Goal: Check status: Check status

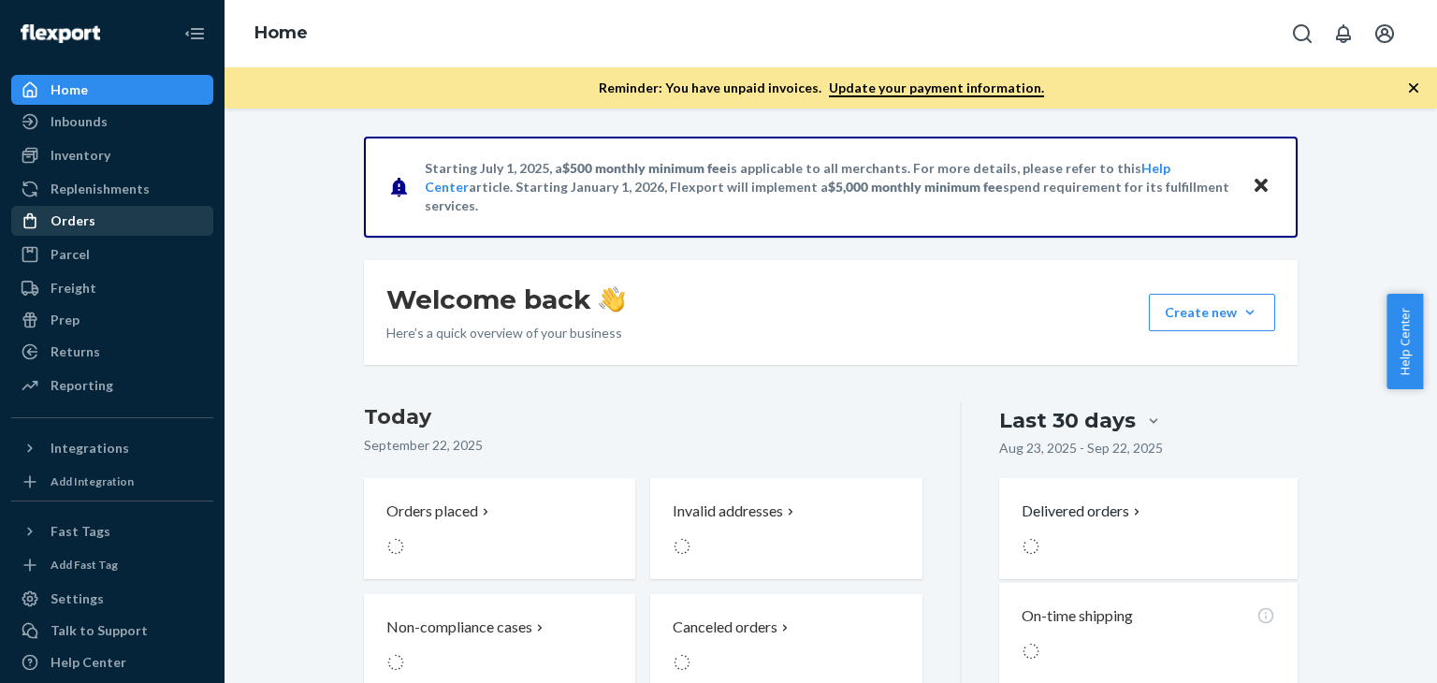
click at [74, 220] on div "Orders" at bounding box center [73, 220] width 45 height 19
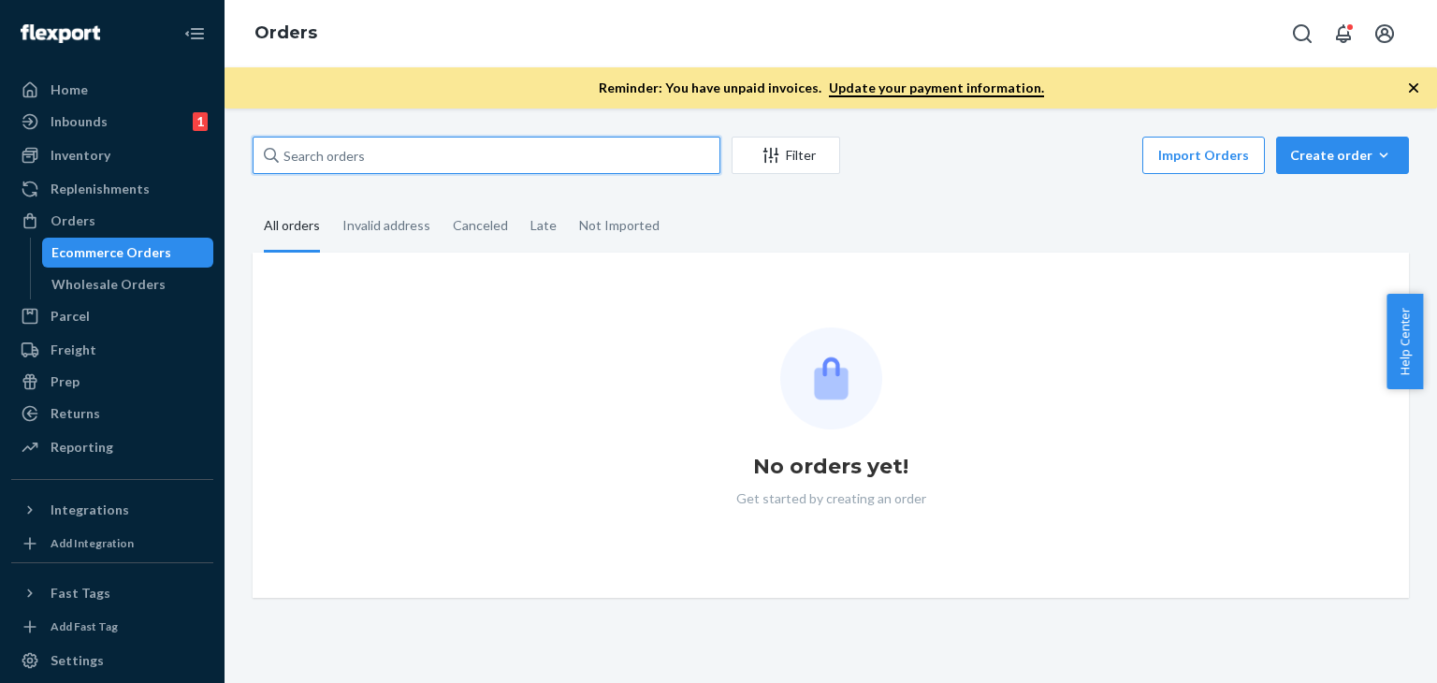
click at [415, 157] on input "text" at bounding box center [487, 155] width 468 height 37
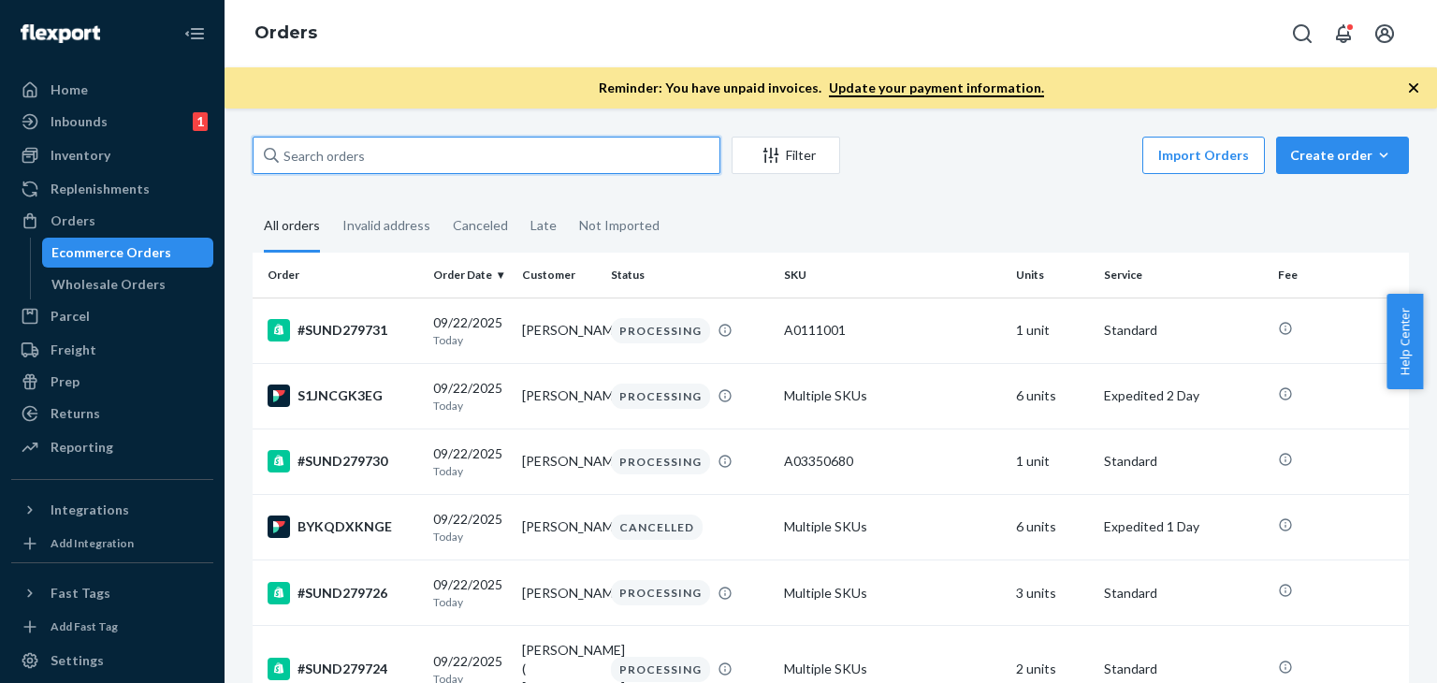
paste input "#SUND276596"
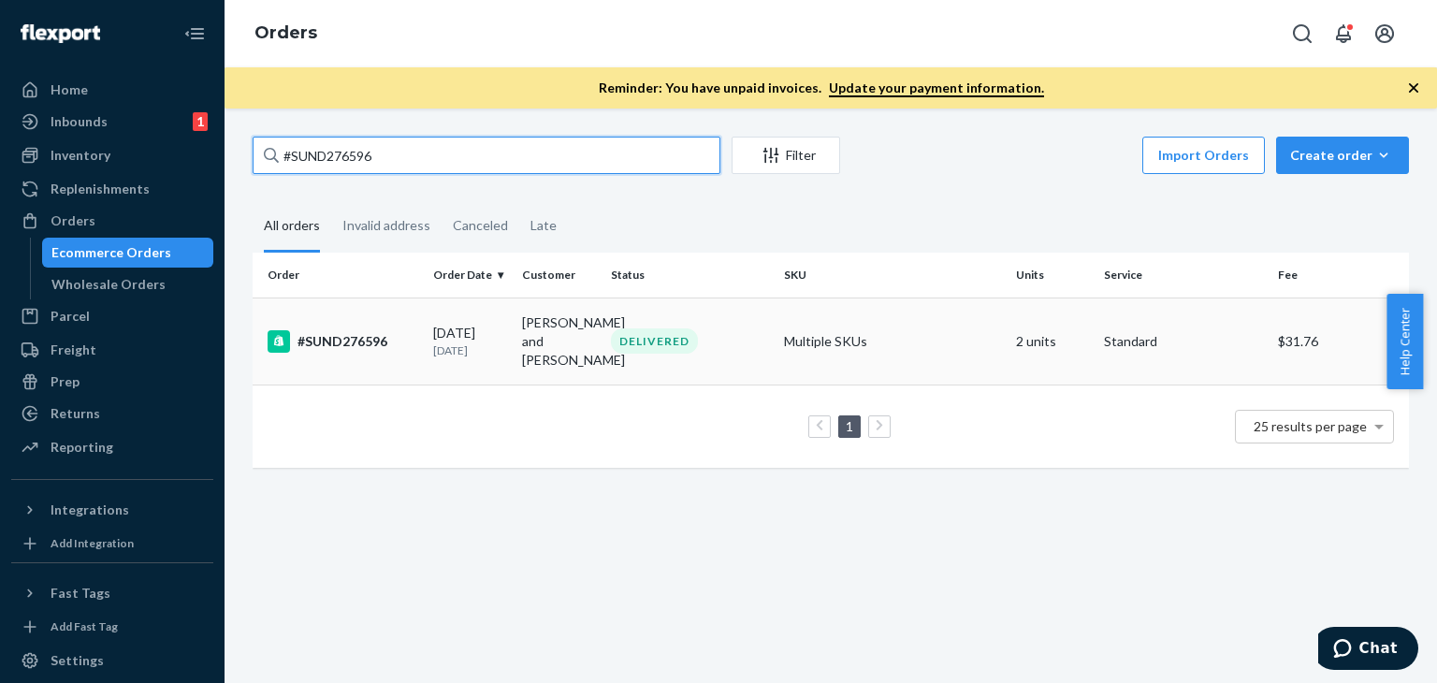
type input "#SUND276596"
click at [380, 353] on div "#SUND276596" at bounding box center [343, 341] width 151 height 22
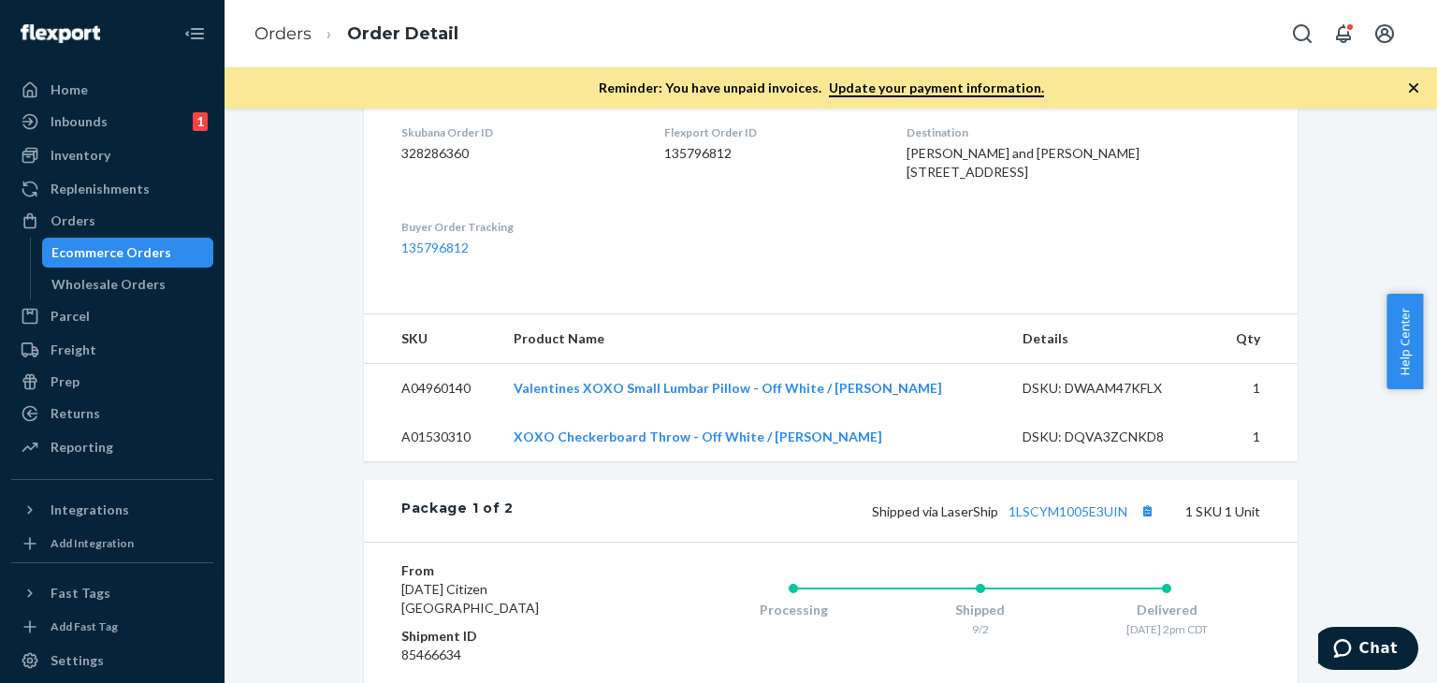
scroll to position [499, 0]
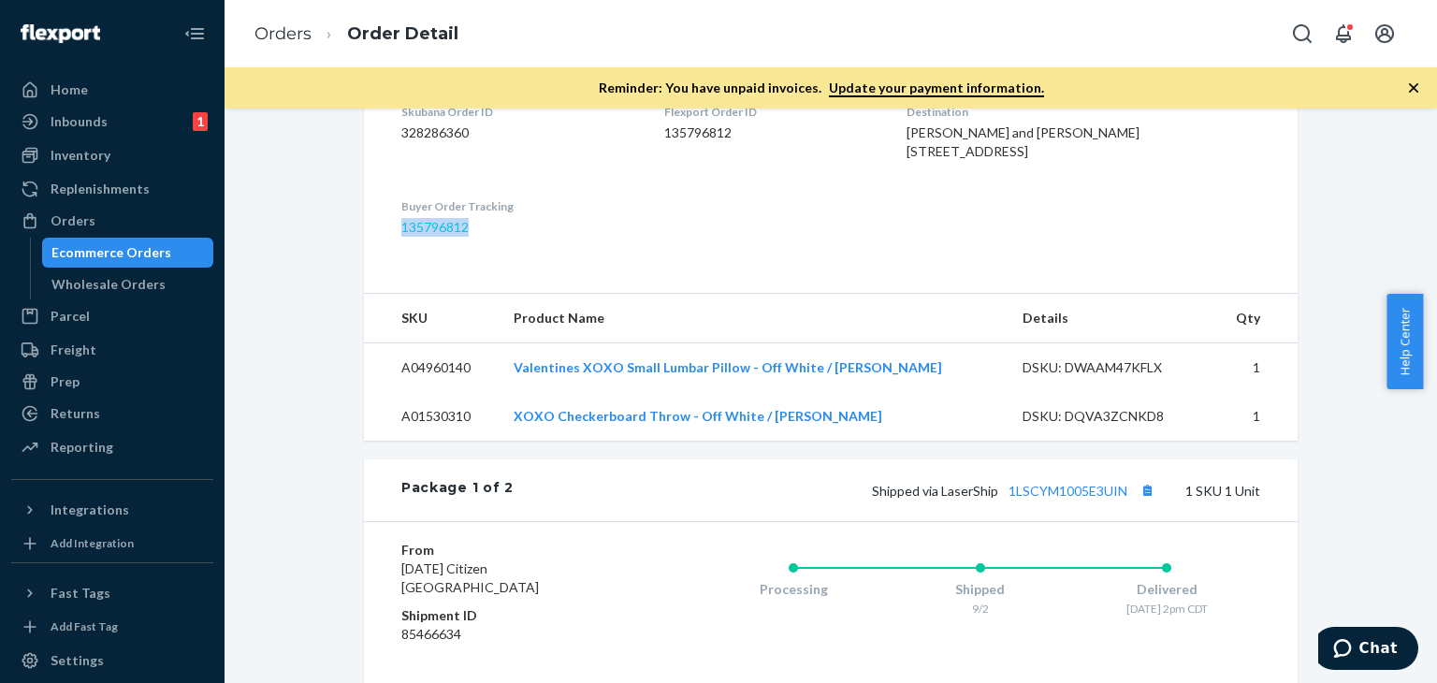
drag, startPoint x: 478, startPoint y: 263, endPoint x: 394, endPoint y: 259, distance: 84.3
click at [401, 237] on dd "135796812" at bounding box center [517, 227] width 233 height 19
copy link "135796812"
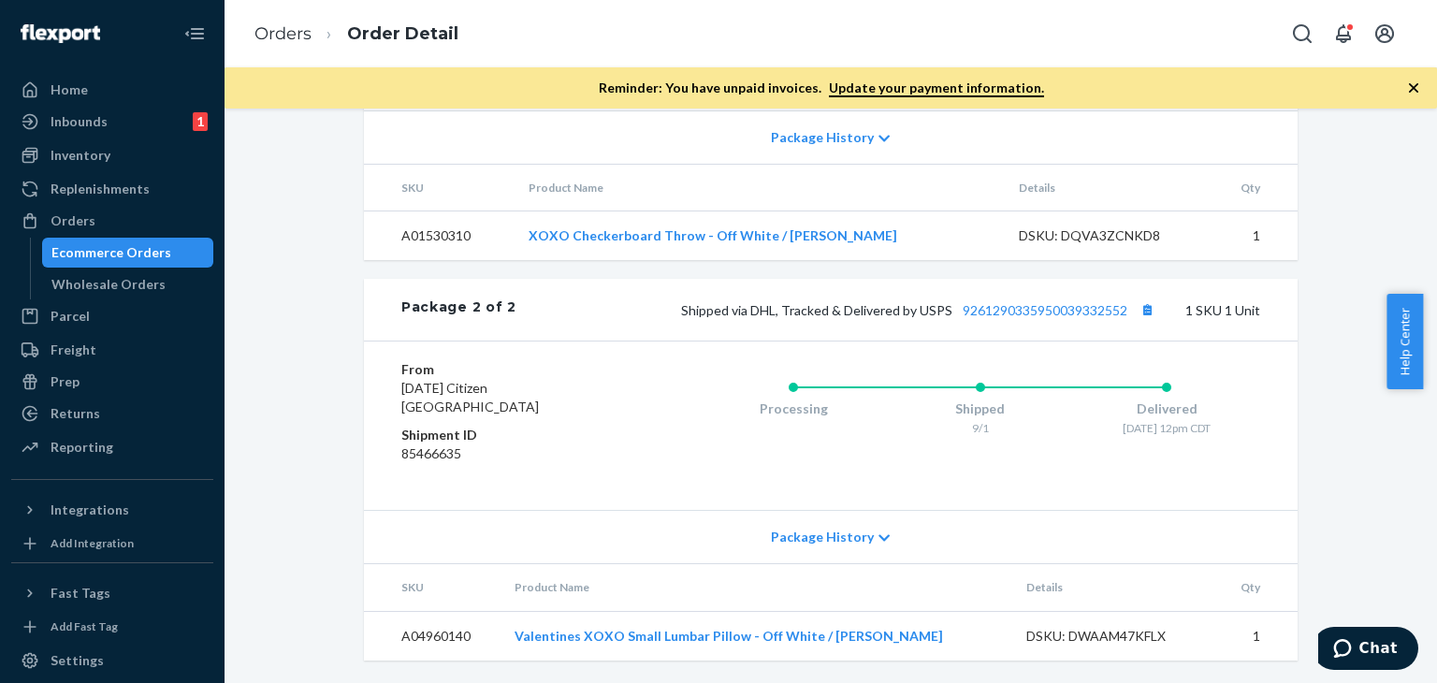
scroll to position [1114, 0]
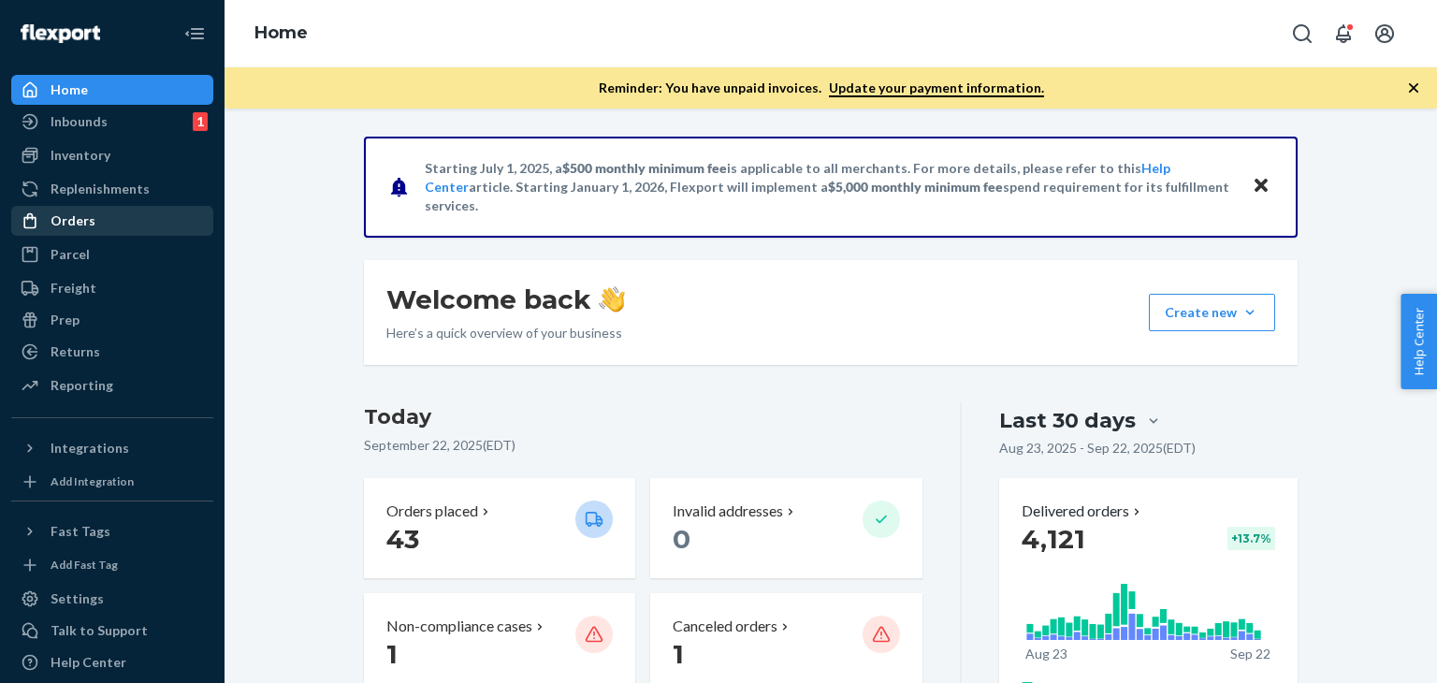
click at [91, 229] on div "Orders" at bounding box center [73, 220] width 45 height 19
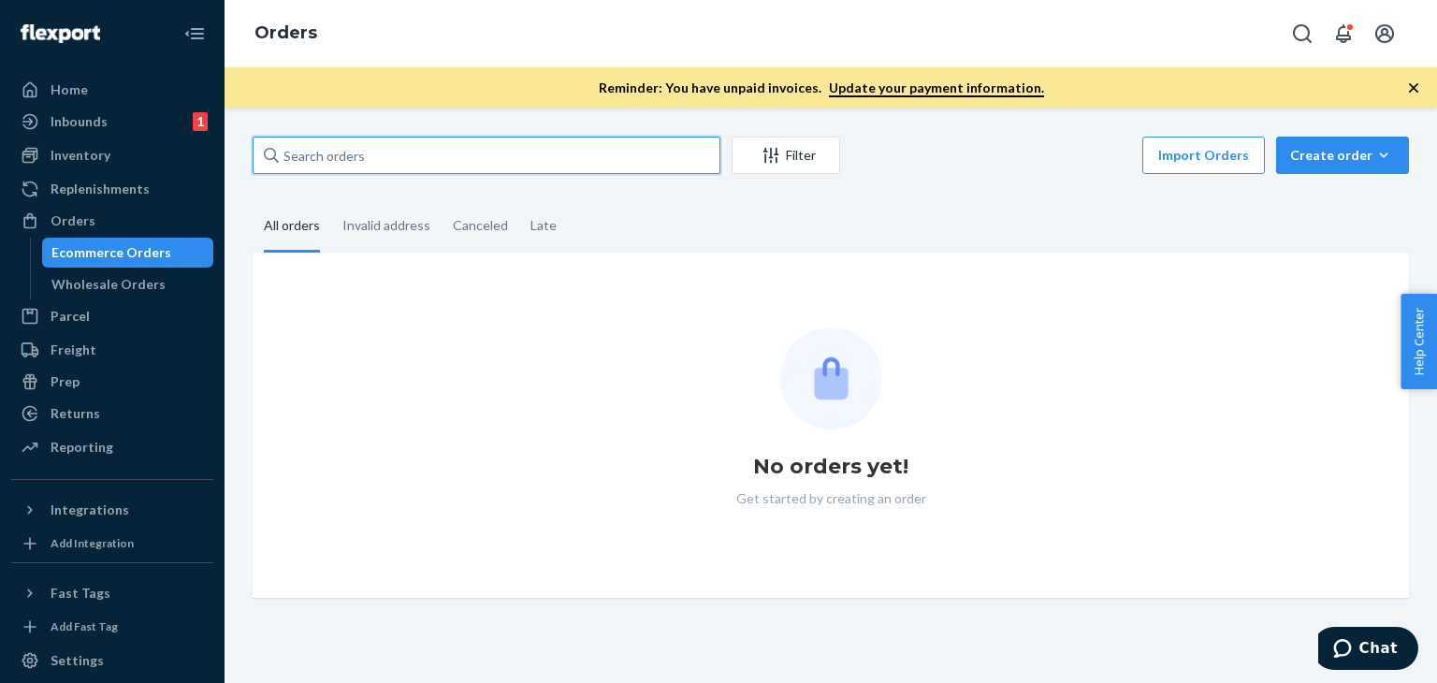
click at [407, 144] on input "text" at bounding box center [487, 155] width 468 height 37
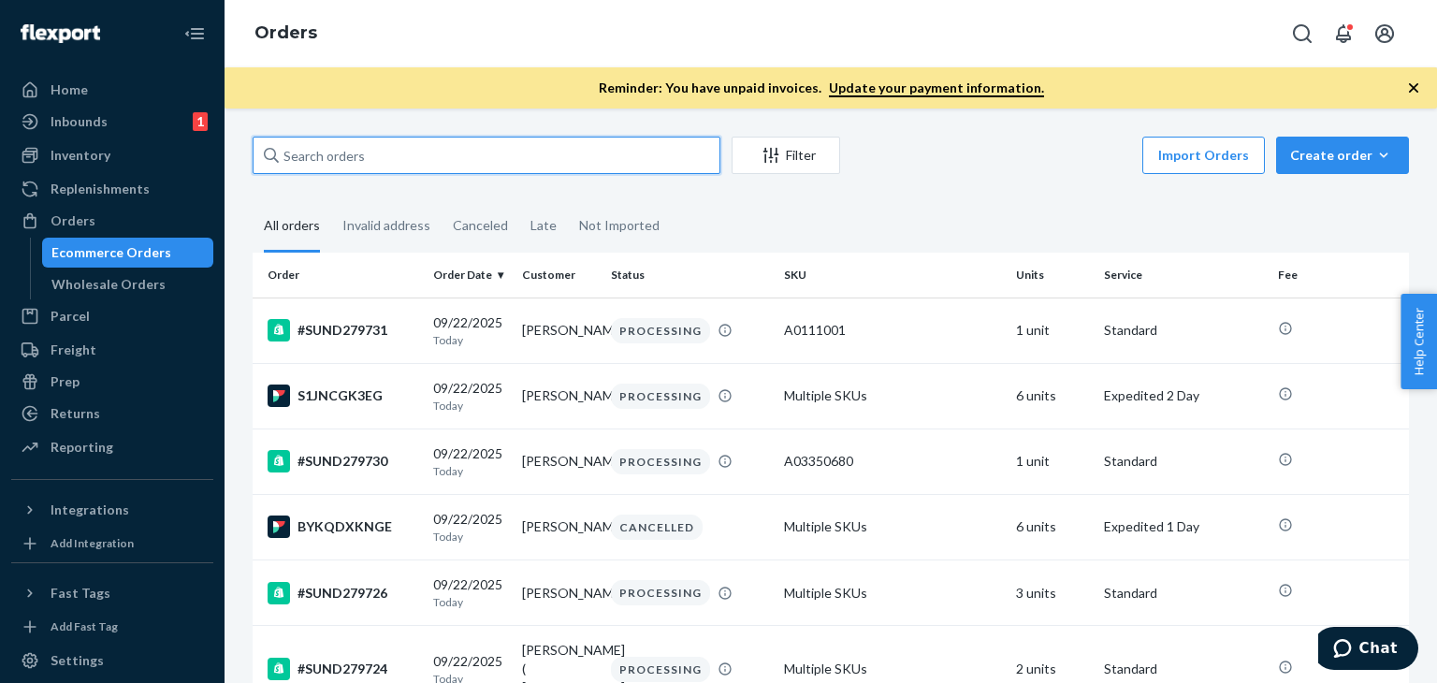
paste input "#SUND278789"
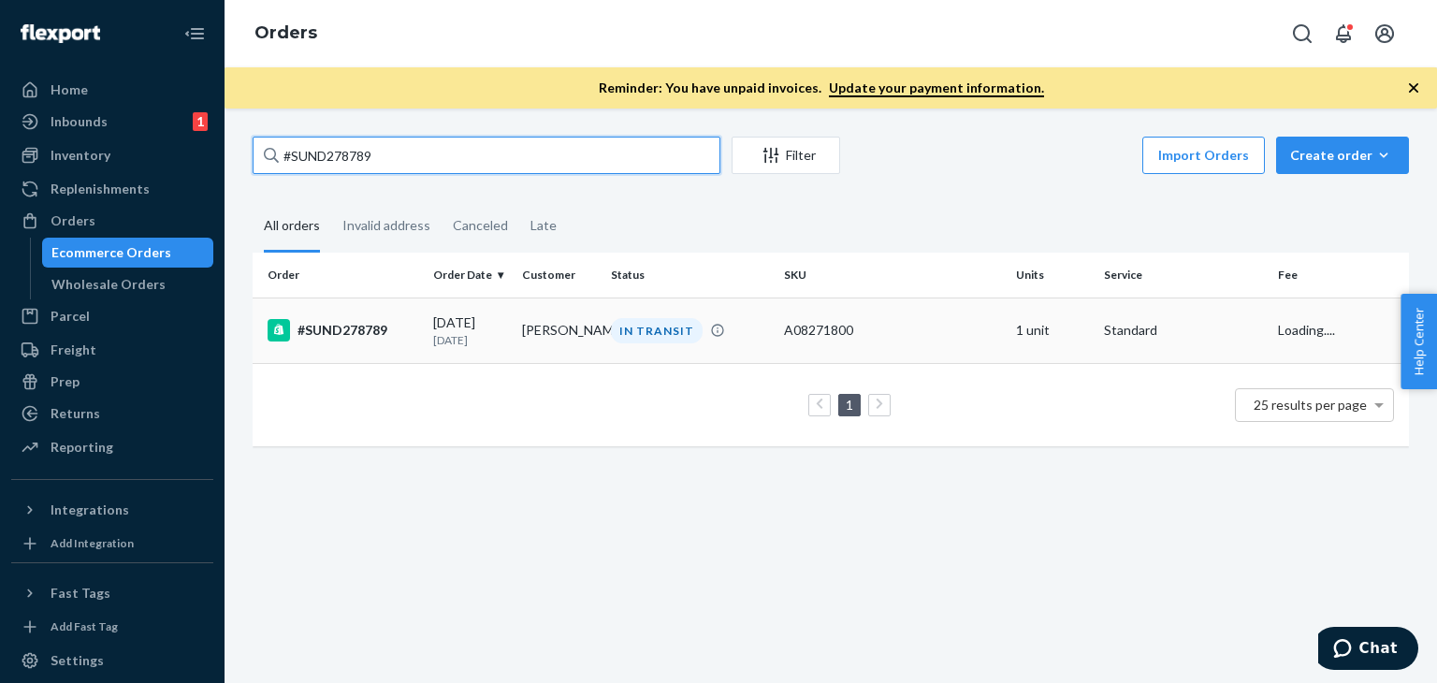
type input "#SUND278789"
click at [351, 313] on td "#SUND278789" at bounding box center [339, 331] width 173 height 66
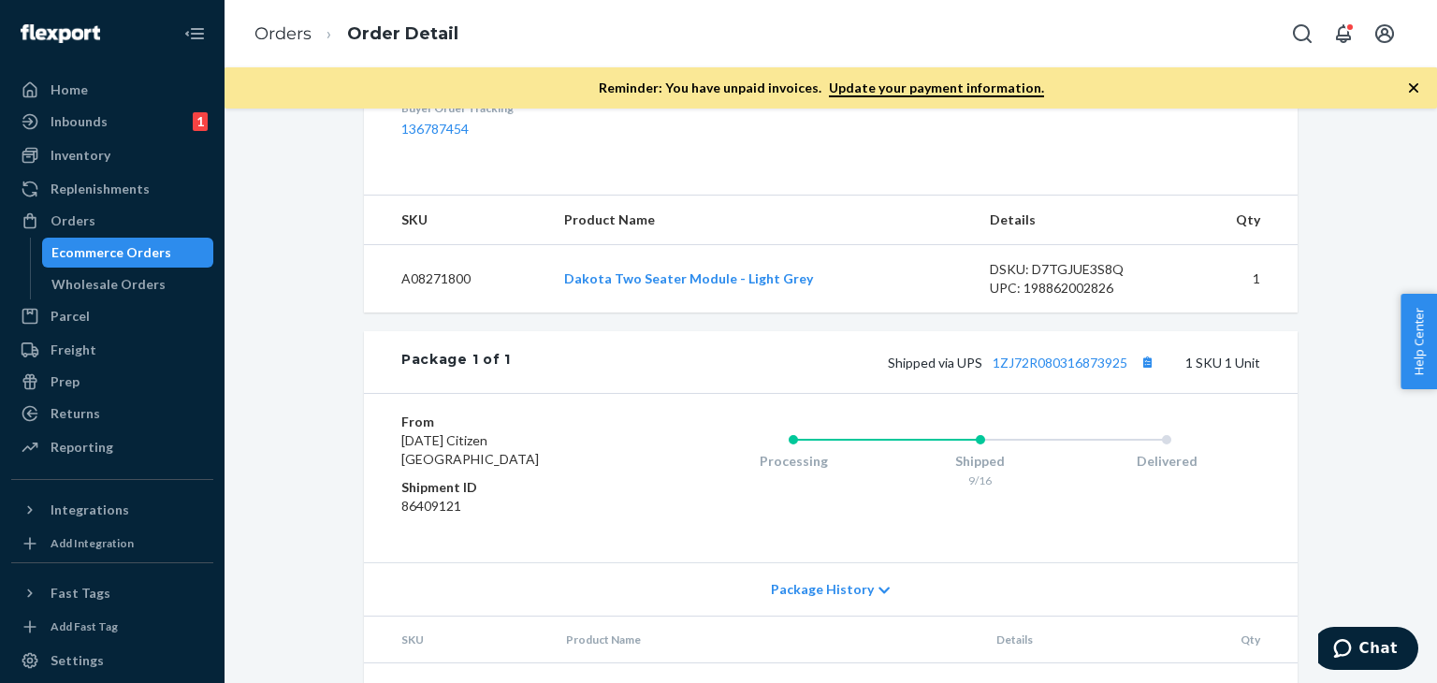
scroll to position [704, 0]
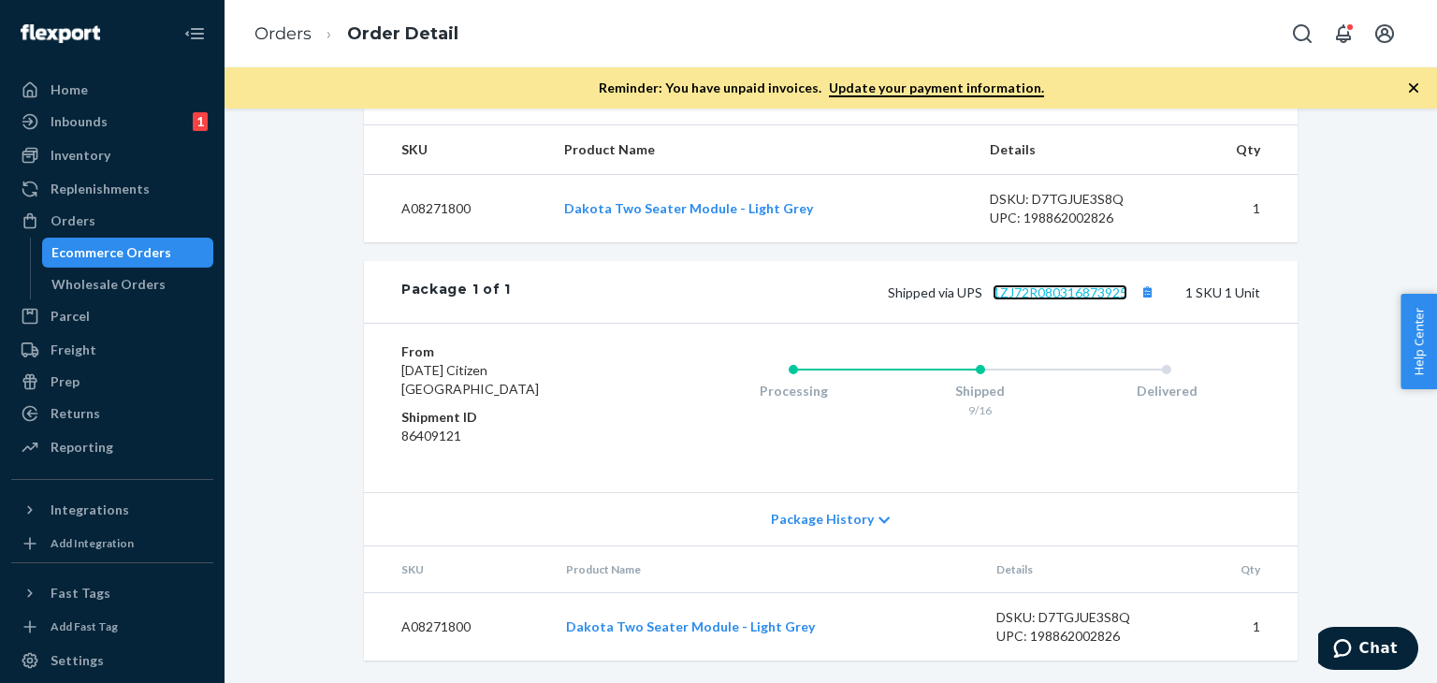
click at [1023, 297] on link "1ZJ72R080316873925" at bounding box center [1060, 292] width 135 height 16
drag, startPoint x: 878, startPoint y: 292, endPoint x: 1121, endPoint y: 298, distance: 243.4
click at [1121, 298] on div "Shipped via UPS 1ZJ72R080316873925 1 SKU 1 Unit" at bounding box center [886, 292] width 750 height 24
copy span "Shipped via UPS 1ZJ72R080316873925"
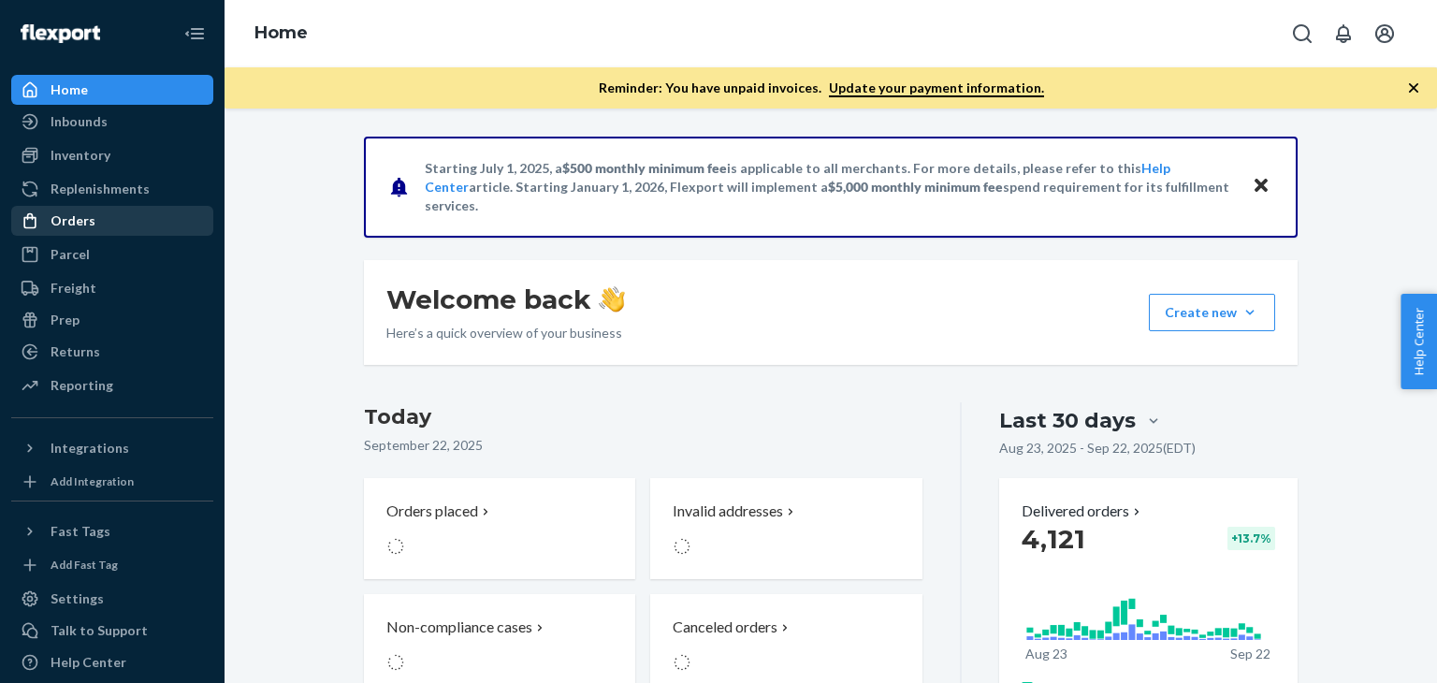
click at [97, 224] on div "Orders" at bounding box center [112, 221] width 198 height 26
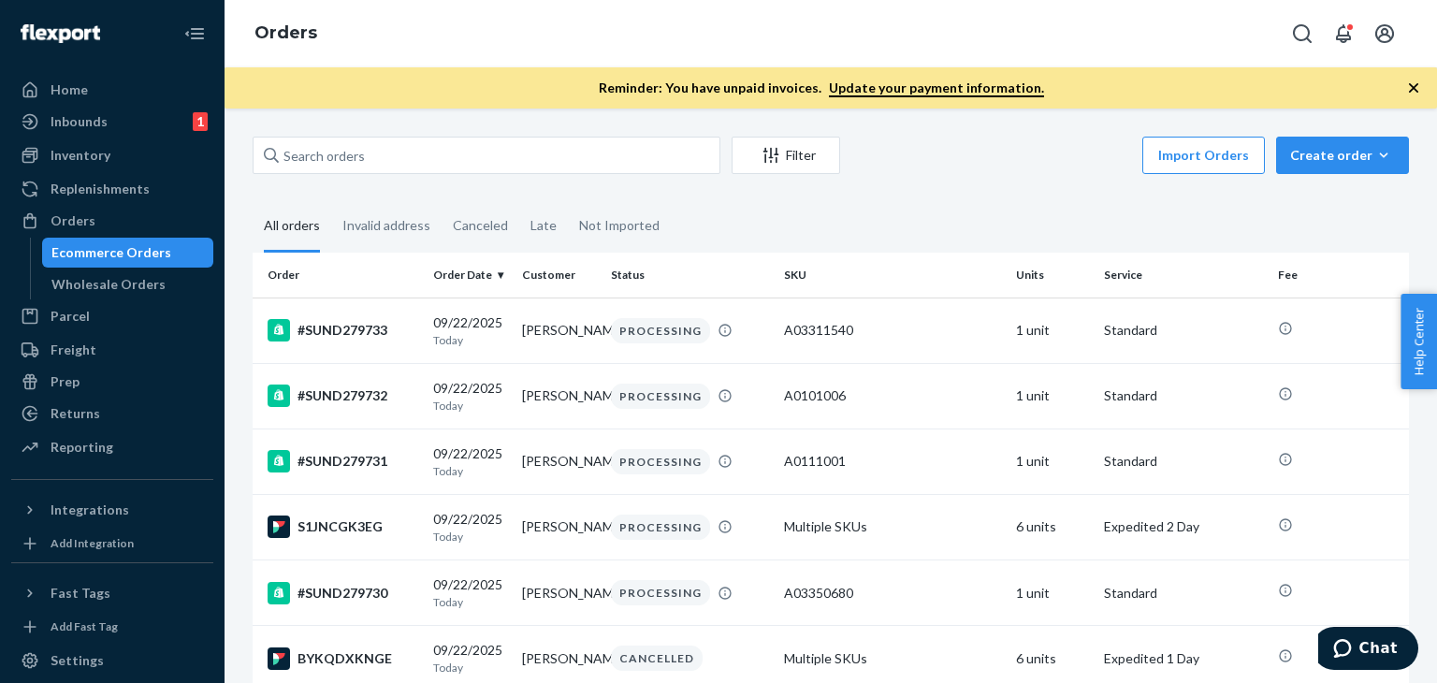
click at [510, 128] on div "Filter Import Orders Create order Ecommerce order Removal order All orders Inva…" at bounding box center [831, 396] width 1213 height 575
click at [498, 152] on input "text" at bounding box center [487, 155] width 468 height 37
paste input "#SUND279117"
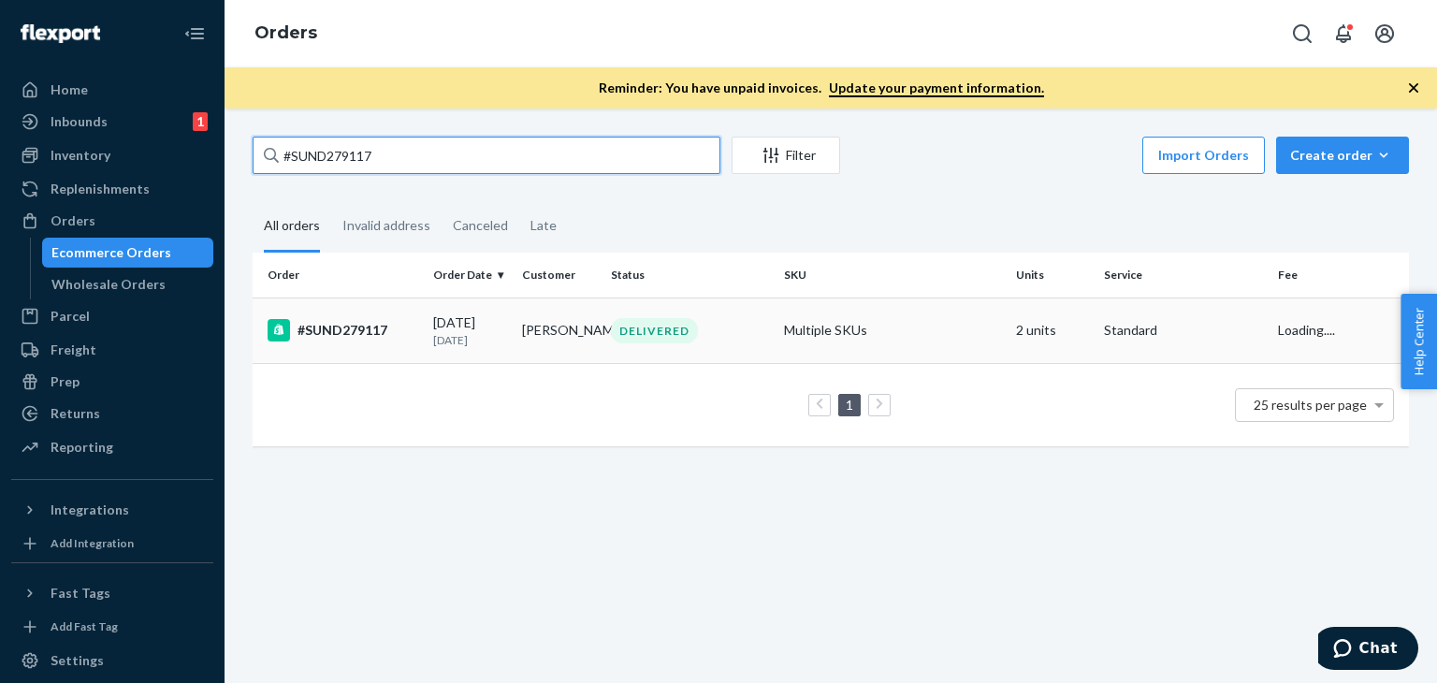
type input "#SUND279117"
click at [402, 343] on td "#SUND279117" at bounding box center [339, 331] width 173 height 66
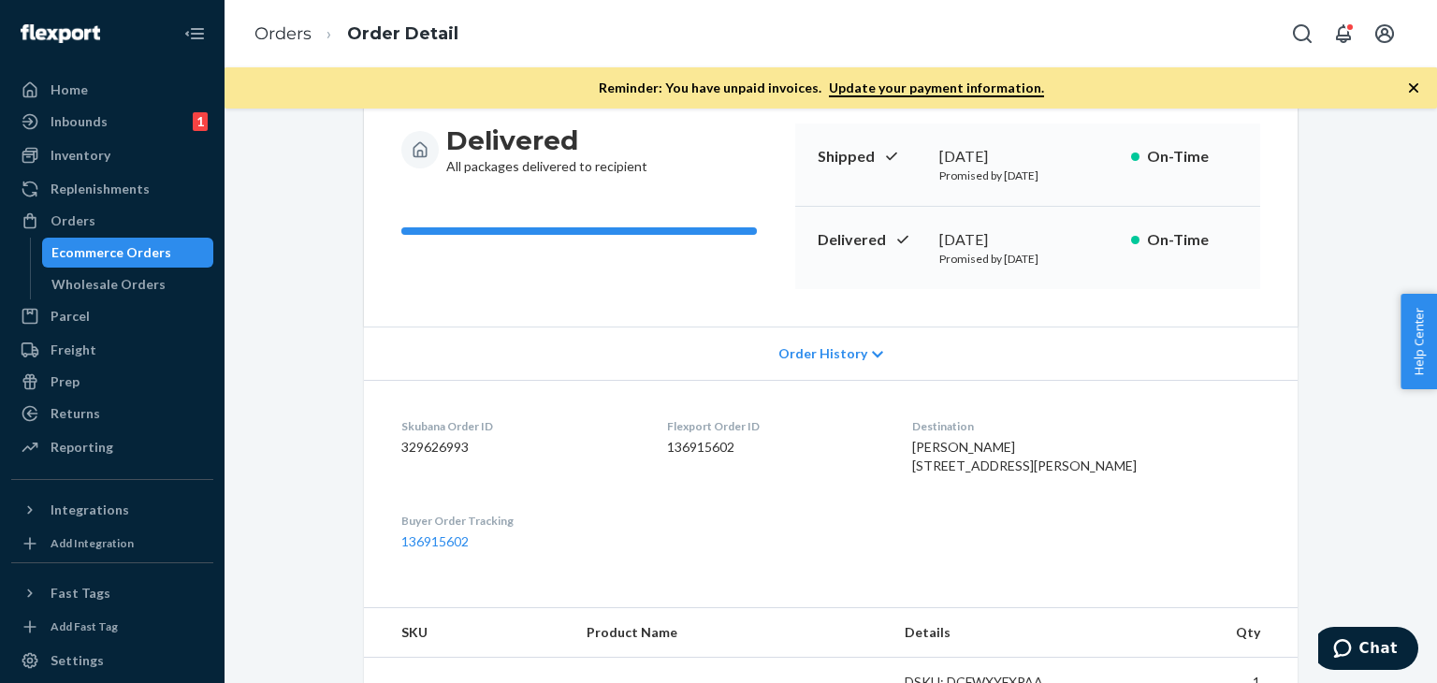
scroll to position [187, 0]
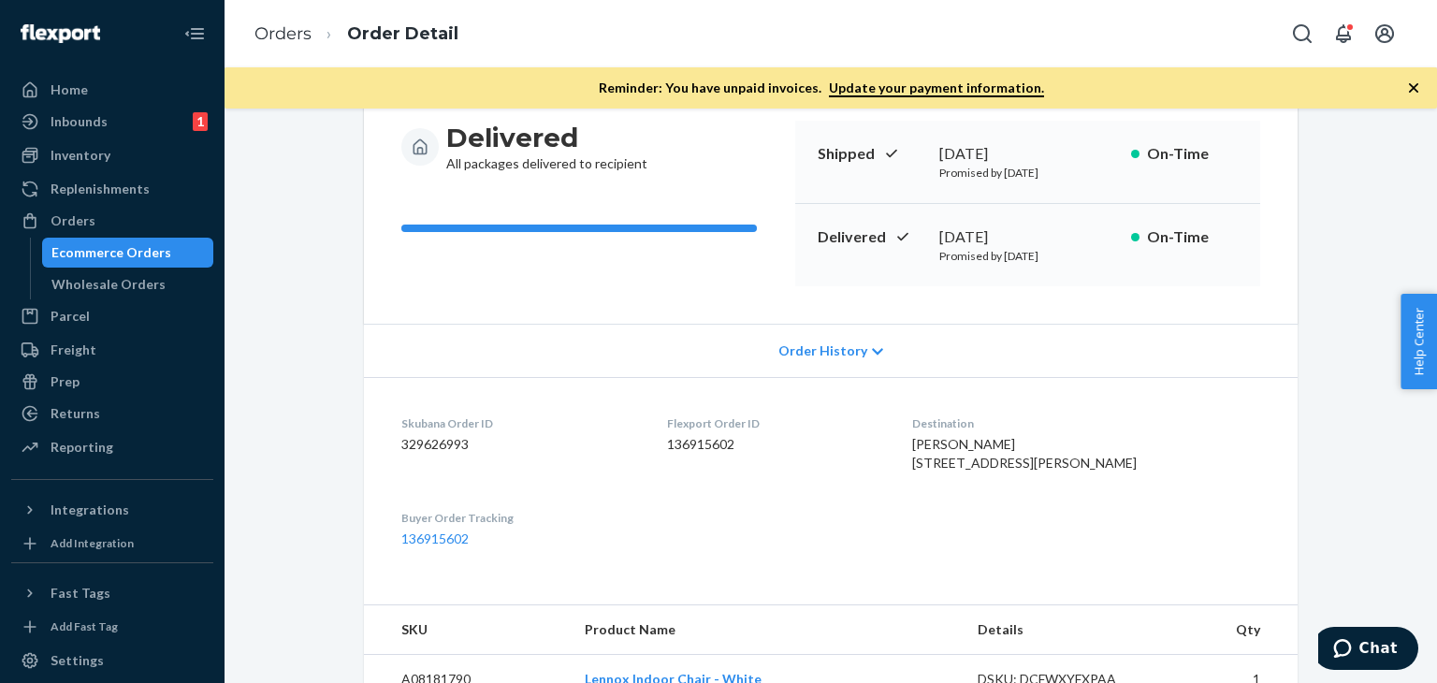
click at [955, 462] on span "Celena Kanagin 16001 Madoline St Beverly Hills, MI 48025-5625 US" at bounding box center [1024, 453] width 225 height 35
click at [958, 473] on div "Celena Kanagin 16001 Madoline St Beverly Hills, MI 48025-5625 US" at bounding box center [1086, 453] width 348 height 37
click at [988, 473] on div "Celena Kanagin 16001 Madoline St Beverly Hills, MI 48025-5625 US" at bounding box center [1086, 453] width 348 height 37
copy div "16001 Madoline St Beverly Hills, MI 48025-5625 US"
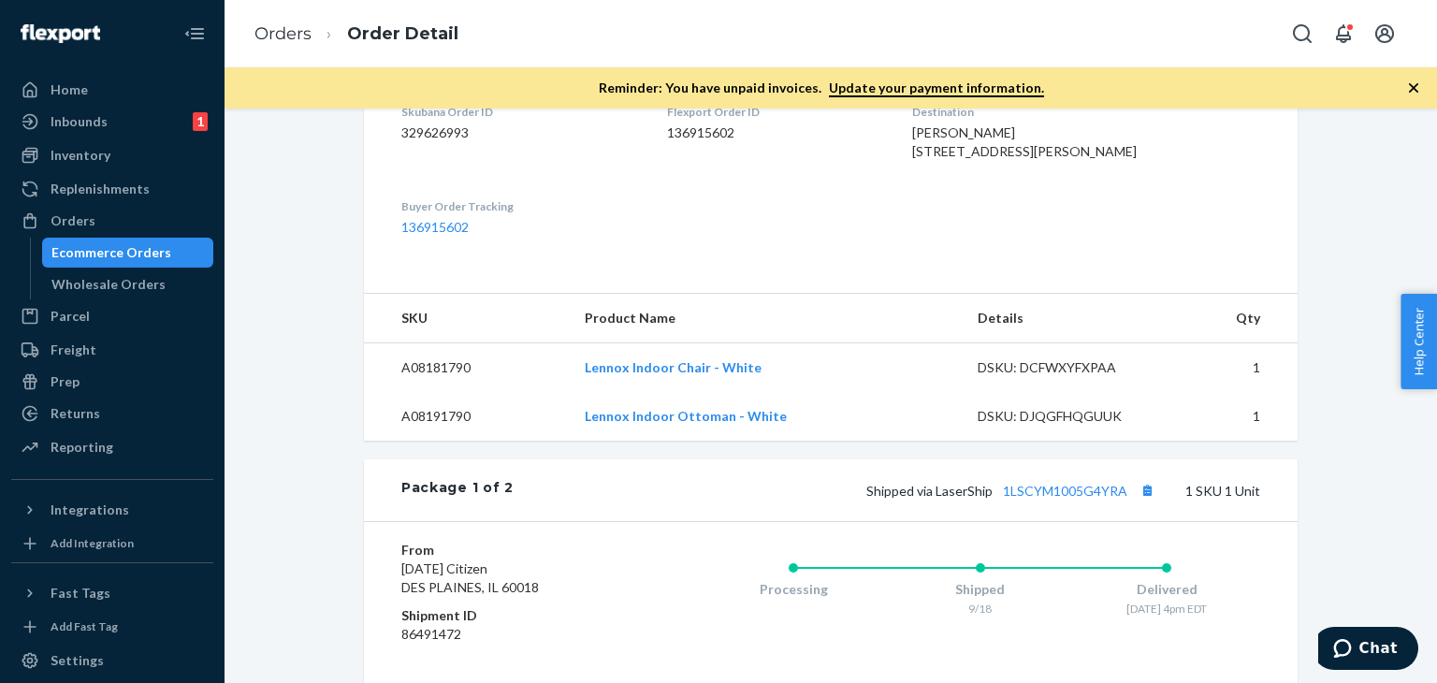
click at [861, 393] on td "Lennox Indoor Chair - White" at bounding box center [766, 368] width 393 height 50
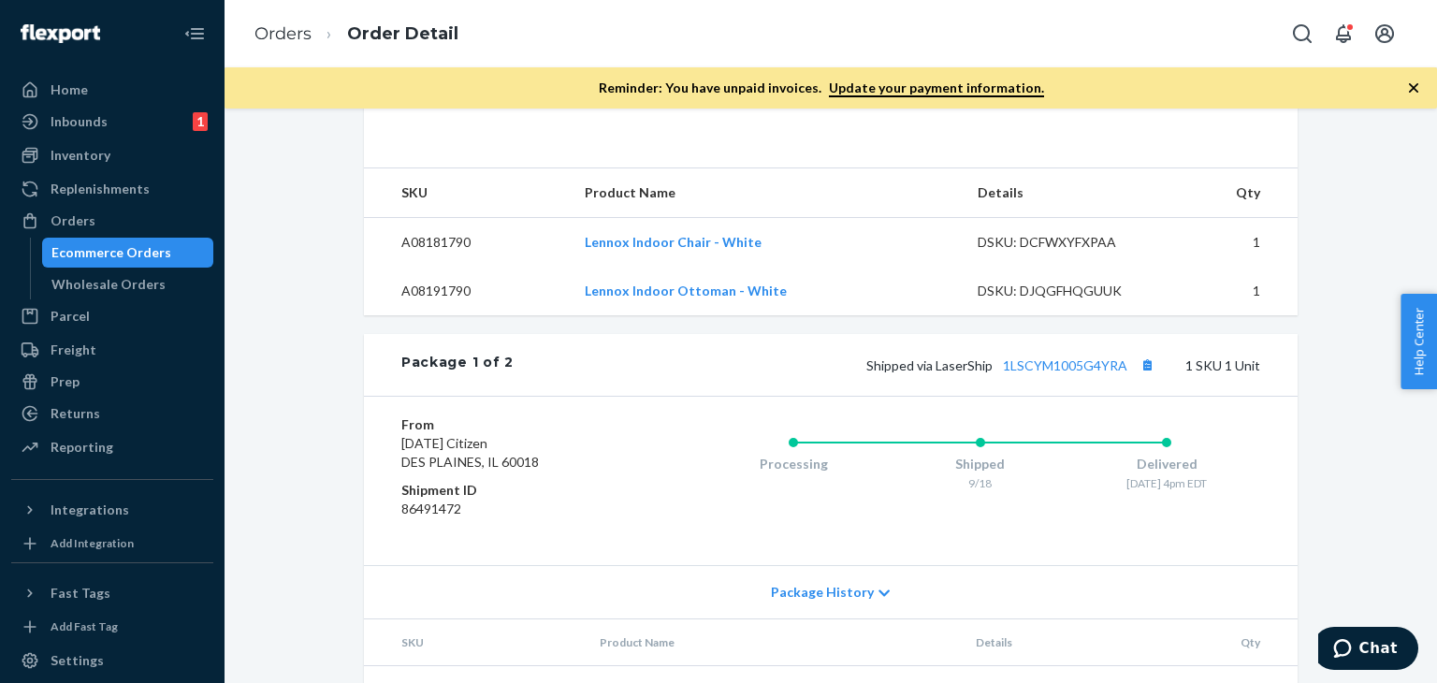
scroll to position [617, 0]
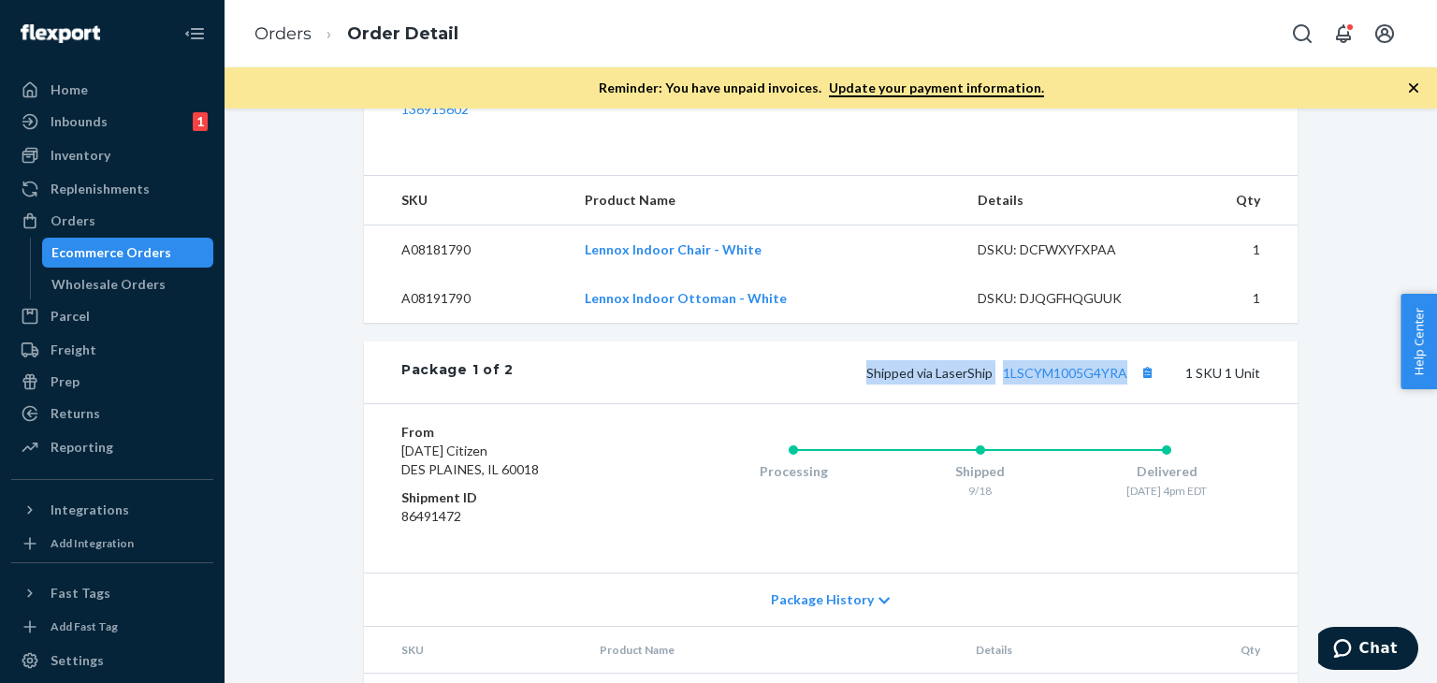
drag, startPoint x: 861, startPoint y: 415, endPoint x: 1123, endPoint y: 418, distance: 262.0
click at [1123, 385] on div "Shipped via LaserShip 1LSCYM1005G4YRA 1 SKU 1 Unit" at bounding box center [887, 372] width 747 height 24
copy span "Shipped via LaserShip 1LSCYM1005G4YRA"
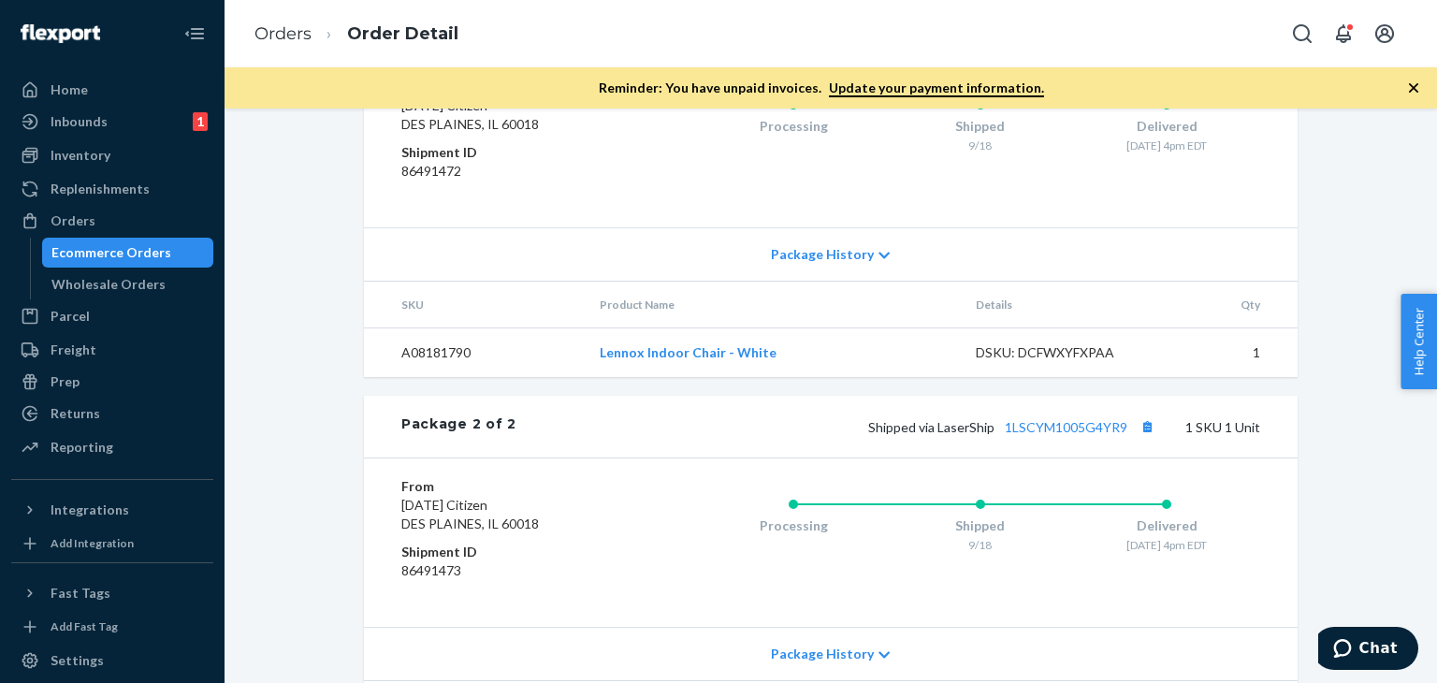
scroll to position [1053, 0]
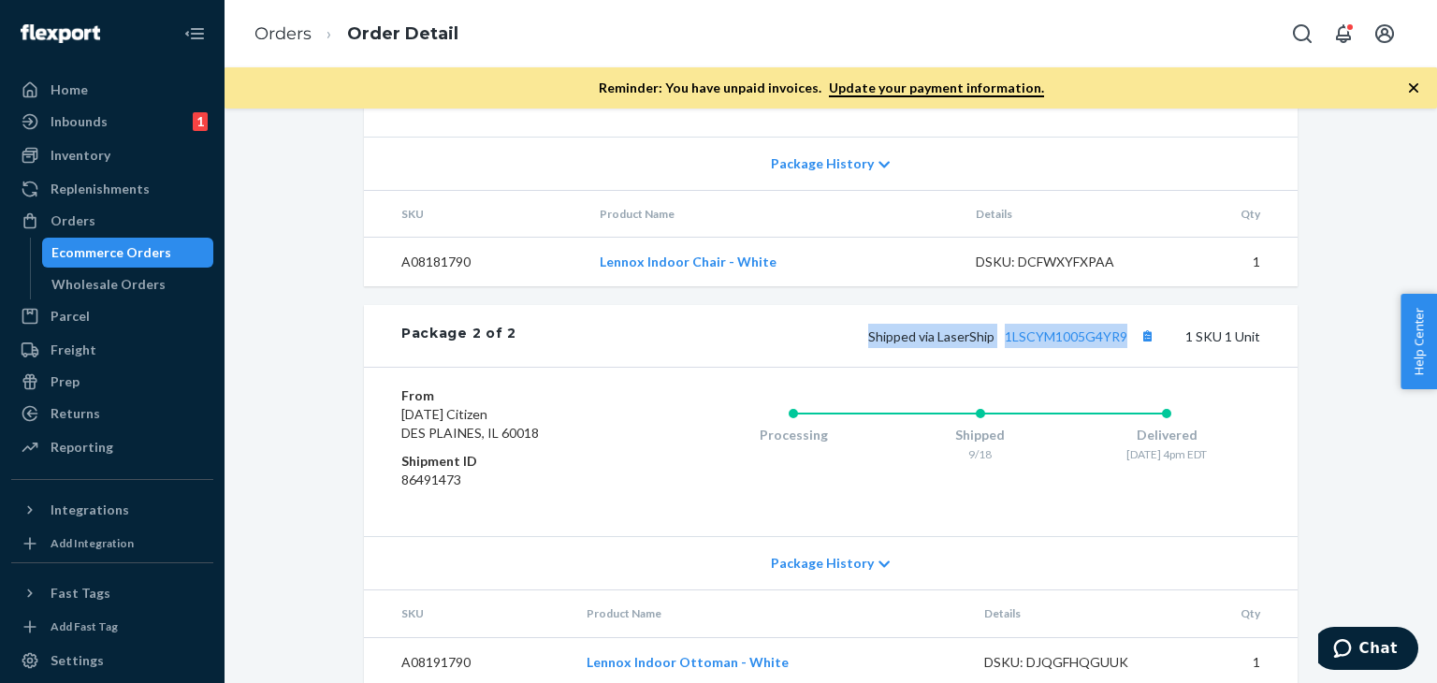
drag, startPoint x: 863, startPoint y: 379, endPoint x: 1125, endPoint y: 384, distance: 262.1
click at [1125, 367] on div "Package 2 of 2 Shipped via LaserShip 1LSCYM1005G4YR9 1 SKU 1 Unit" at bounding box center [831, 336] width 934 height 62
copy span "Shipped via LaserShip 1LSCYM1005G4YR9"
click at [303, 34] on link "Orders" at bounding box center [283, 33] width 57 height 21
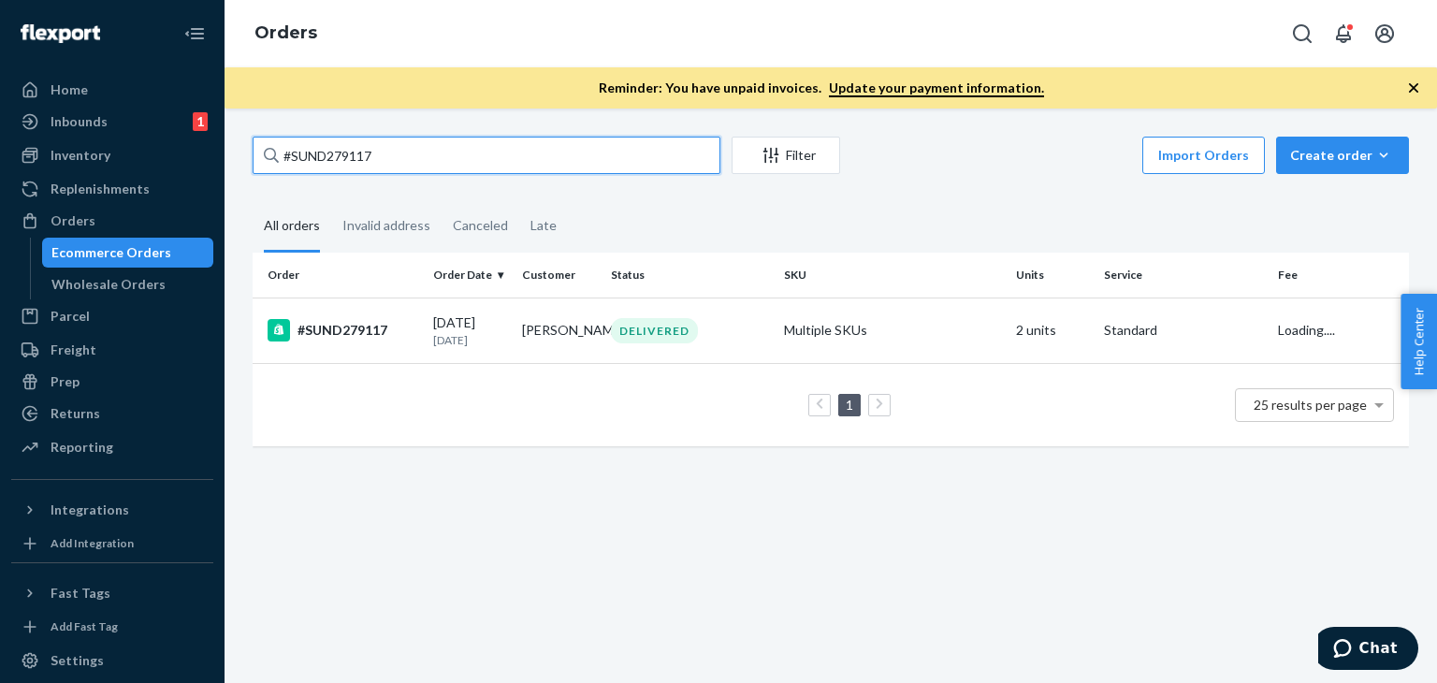
click at [523, 154] on input "#SUND279117" at bounding box center [487, 155] width 468 height 37
paste input "7085"
type input "#SUND277085"
click at [355, 337] on div "#SUND277085" at bounding box center [343, 330] width 151 height 22
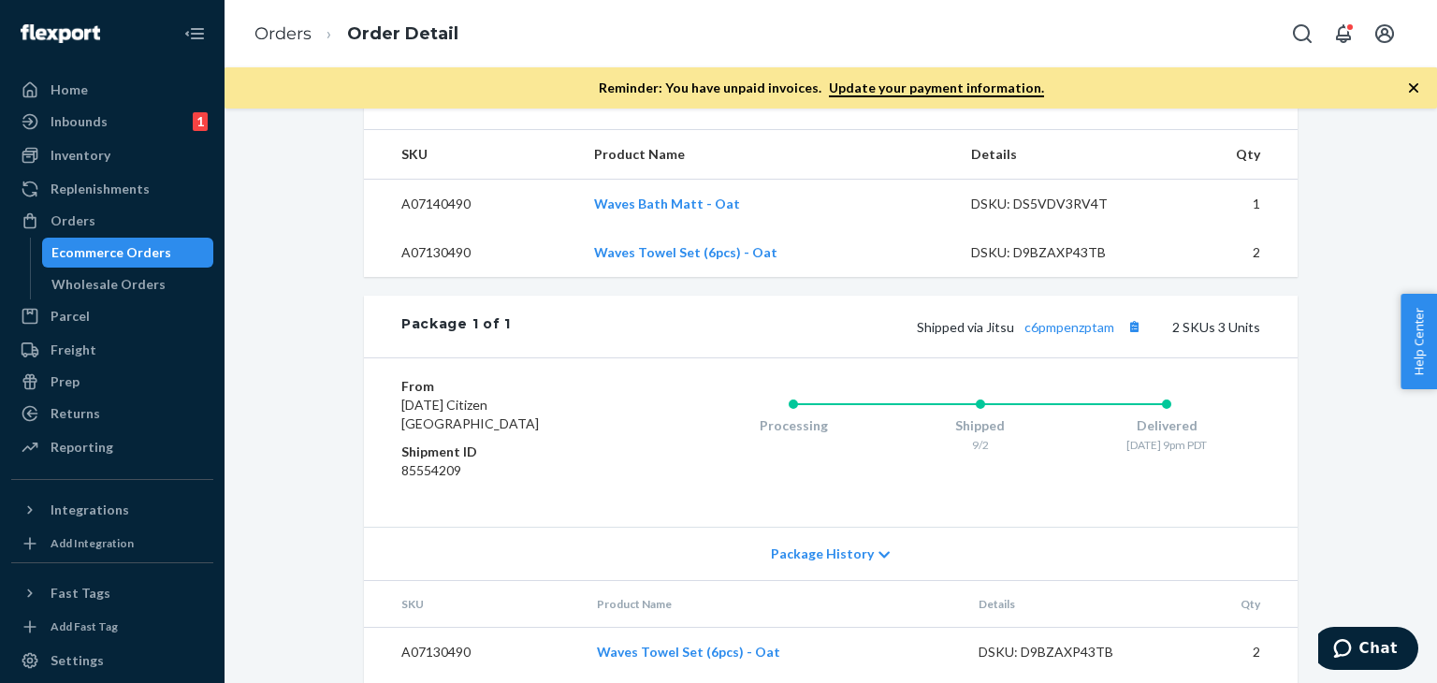
scroll to position [764, 0]
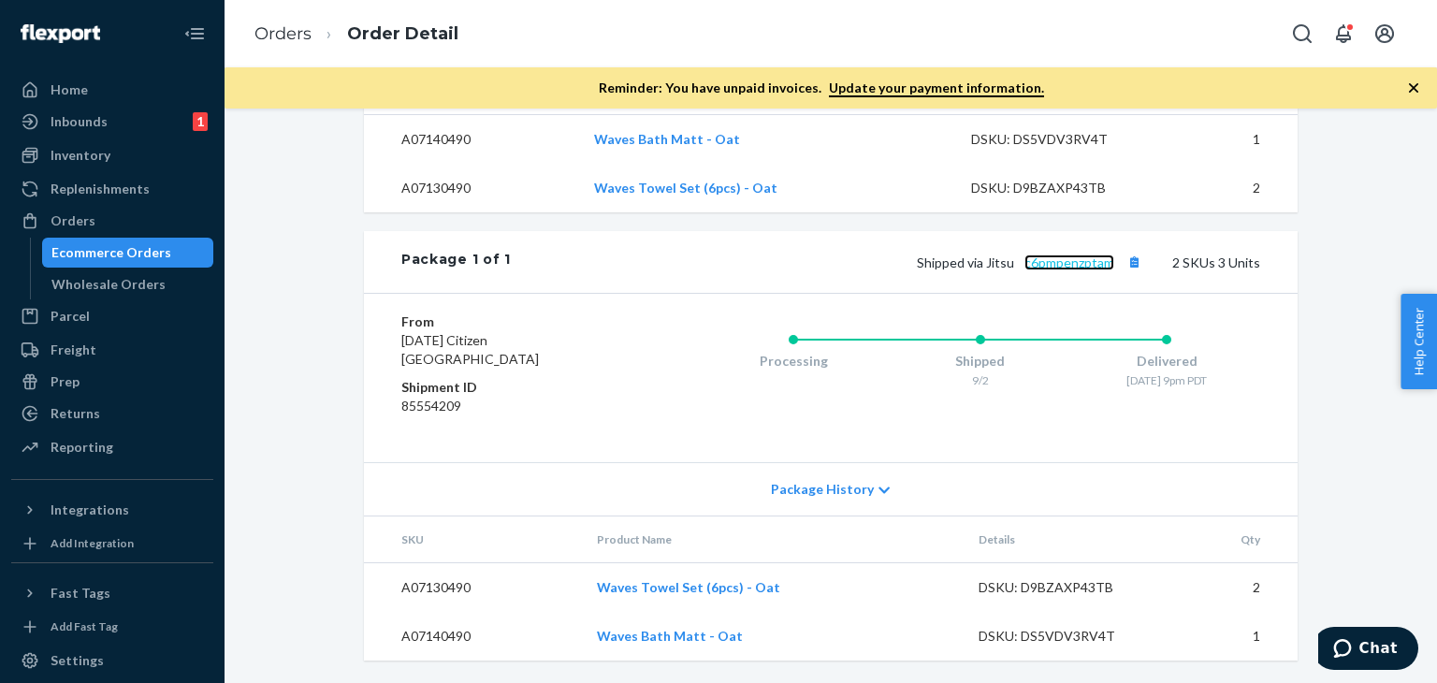
click at [1061, 265] on link "c6pmpenzptam" at bounding box center [1070, 263] width 90 height 16
drag, startPoint x: 904, startPoint y: 272, endPoint x: 940, endPoint y: 270, distance: 35.6
click at [940, 270] on div "Shipped via Jitsu c6pmpenzptam 2 SKUs 3 Units" at bounding box center [886, 262] width 750 height 24
click at [294, 36] on link "Orders" at bounding box center [283, 33] width 57 height 21
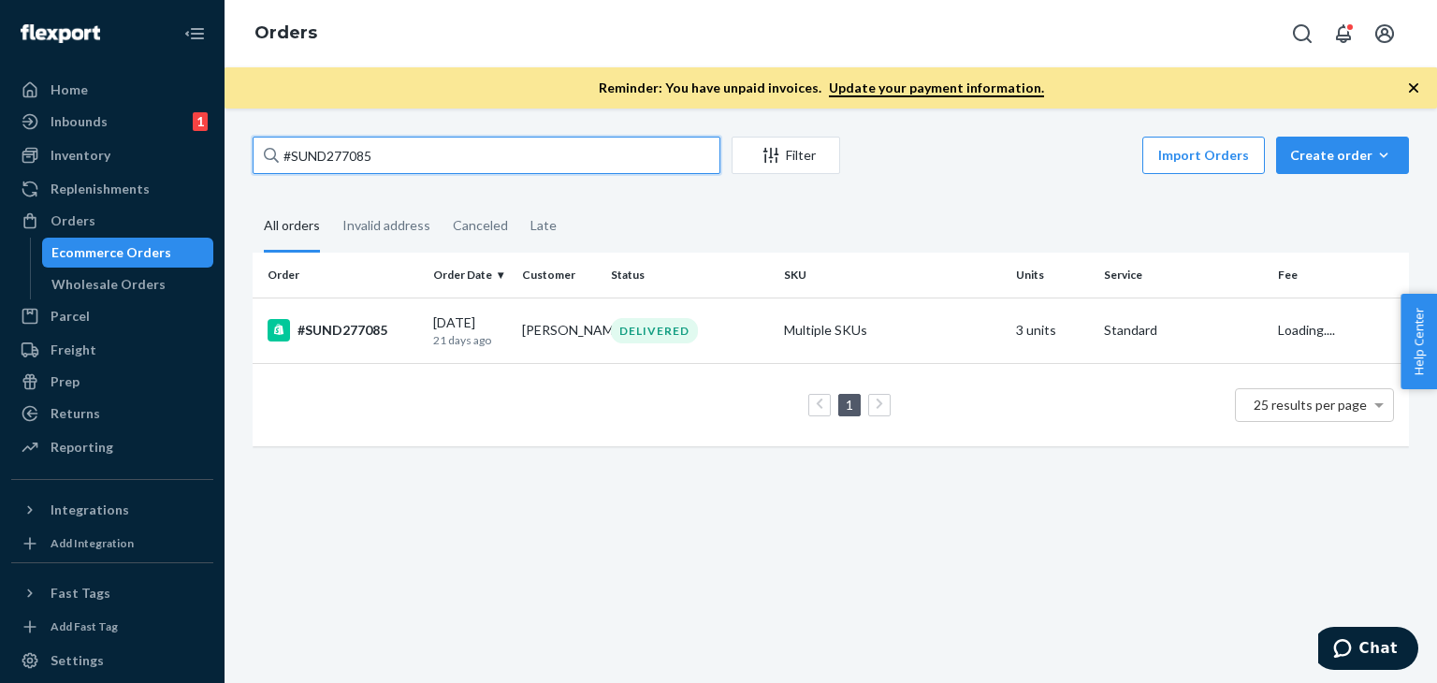
click at [453, 155] on input "#SUND277085" at bounding box center [487, 155] width 468 height 37
paste input "5352"
type input "#SUND275352"
click at [389, 332] on div "#SUND275352" at bounding box center [343, 330] width 151 height 22
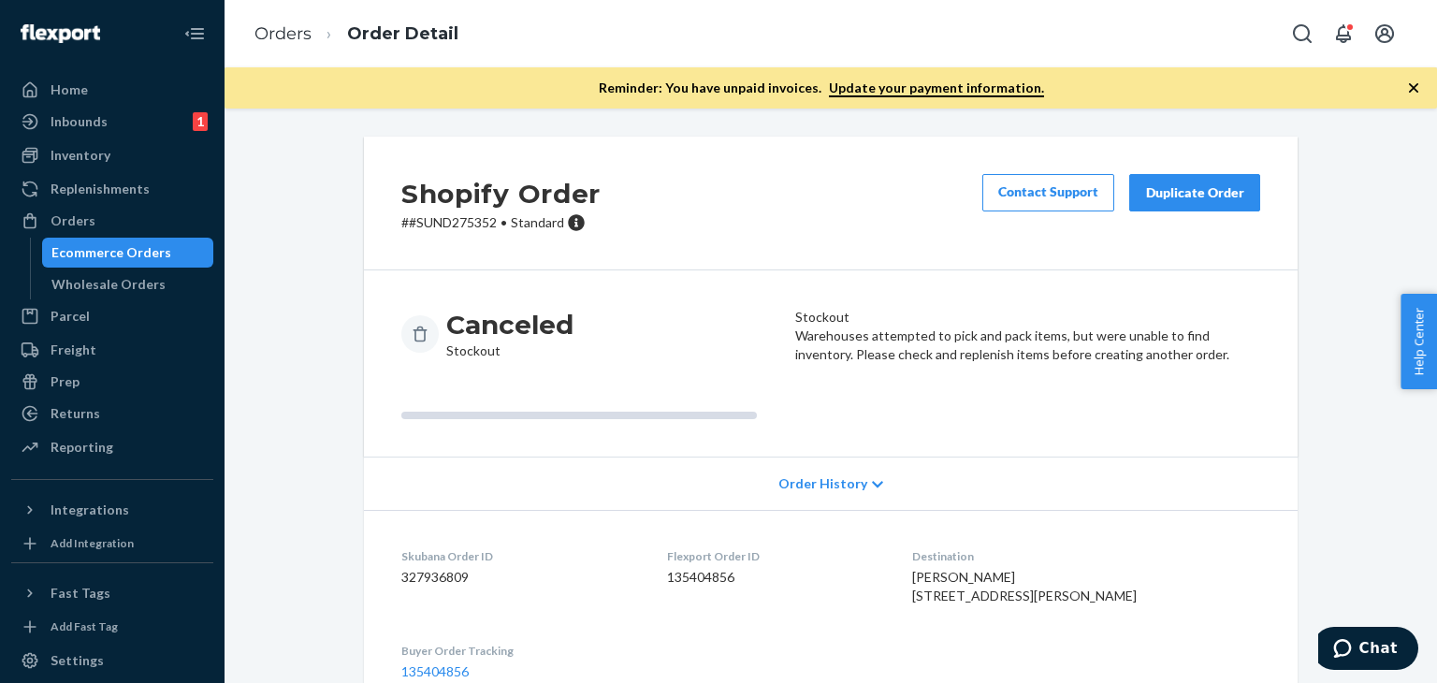
click at [283, 44] on li "Orders" at bounding box center [283, 34] width 57 height 24
click at [302, 40] on link "Orders" at bounding box center [283, 33] width 57 height 21
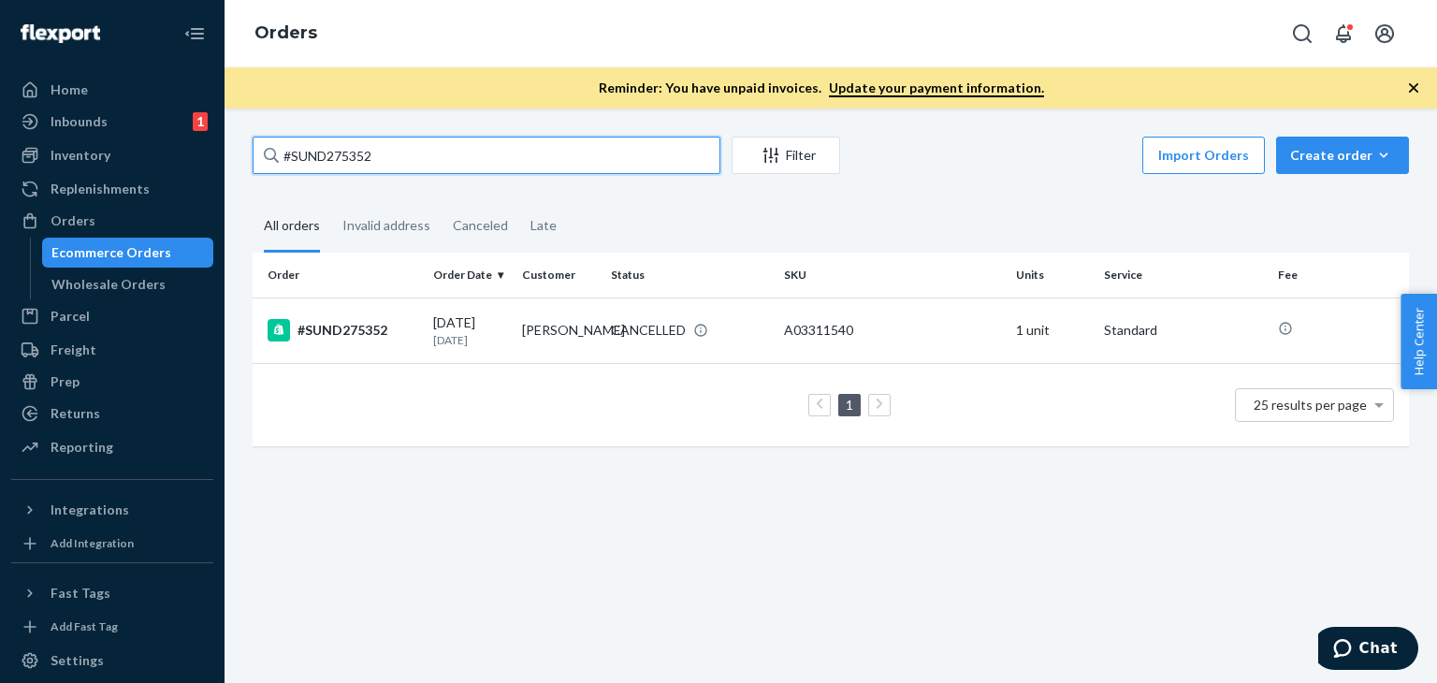
click at [425, 159] on input "#SUND275352" at bounding box center [487, 155] width 468 height 37
paste input "8789"
type input "#SUND278789"
click at [389, 344] on td "#SUND278789" at bounding box center [339, 331] width 173 height 66
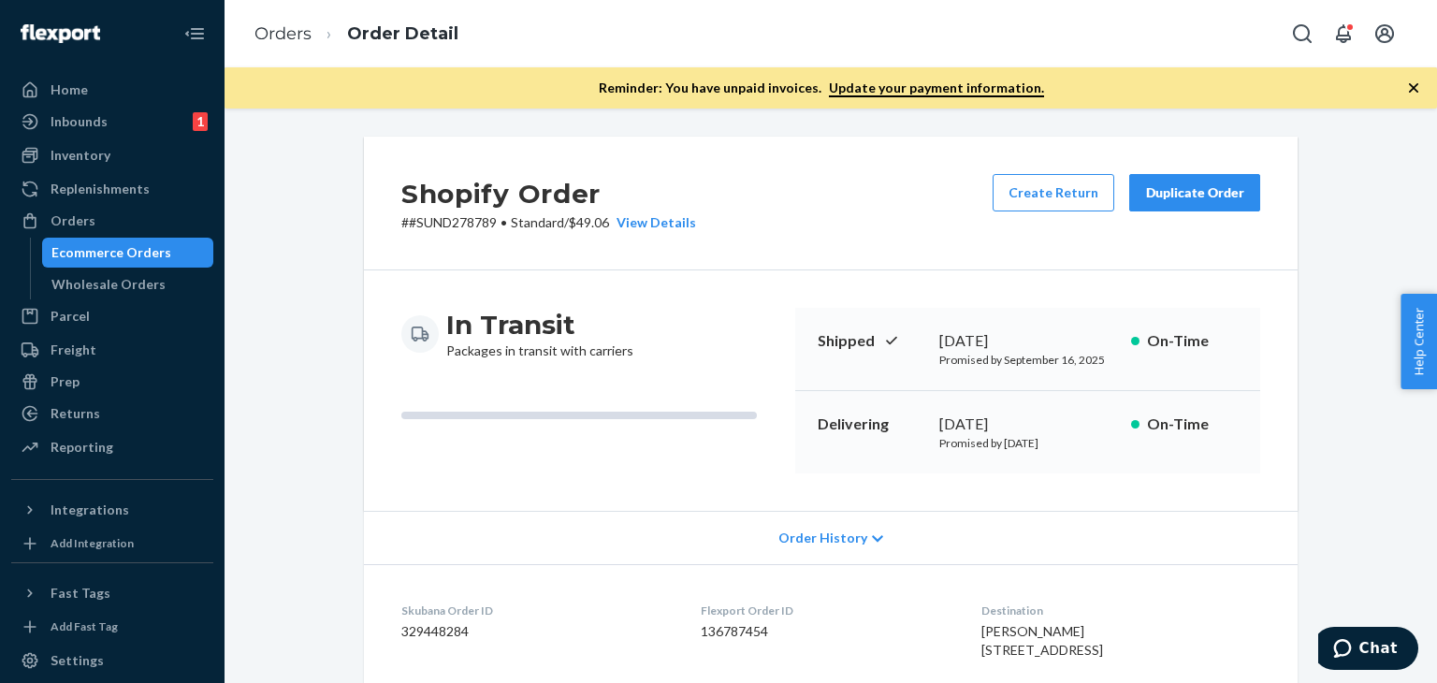
drag, startPoint x: 925, startPoint y: 442, endPoint x: 838, endPoint y: 278, distance: 185.0
click at [1120, 448] on div "Delivering September 24, 2025 Promised by September 25, 2025 On-Time" at bounding box center [1027, 432] width 465 height 82
copy p "Promised by [DATE]"
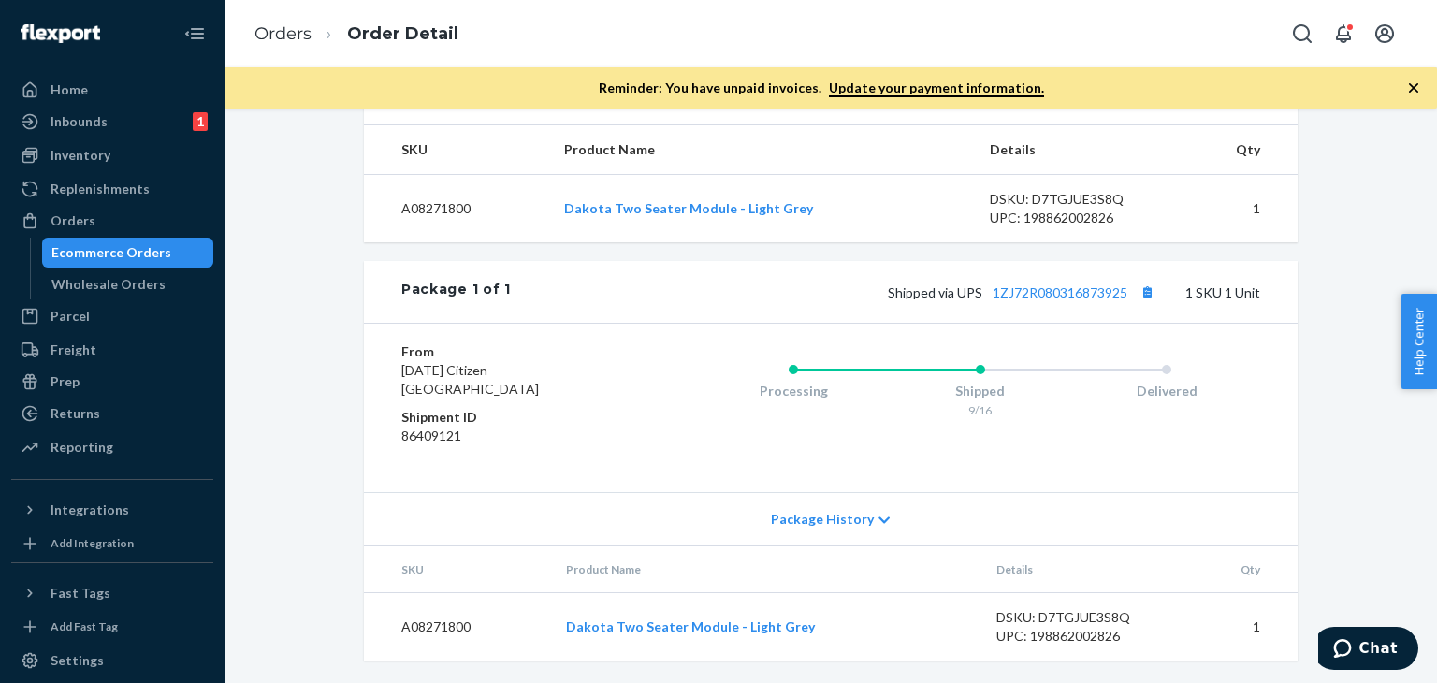
scroll to position [704, 0]
drag, startPoint x: 883, startPoint y: 300, endPoint x: 1062, endPoint y: 297, distance: 178.8
click at [1120, 297] on div "Shipped via UPS 1ZJ72R080316873925 1 SKU 1 Unit" at bounding box center [886, 292] width 750 height 24
copy span "Shipped via UPS 1ZJ72R080316873925"
